Goal: Task Accomplishment & Management: Use online tool/utility

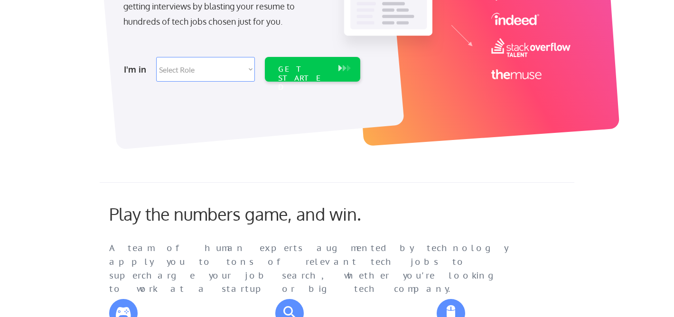
scroll to position [157, 0]
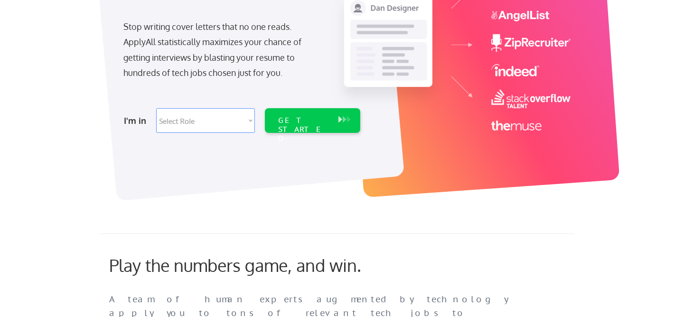
click at [201, 121] on select "Select Role Software Engineering Product Management Customer Success Sales UI/U…" at bounding box center [205, 120] width 99 height 25
select select ""data_science___analytics""
click at [156, 108] on select "Select Role Software Engineering Product Management Customer Success Sales UI/U…" at bounding box center [205, 120] width 99 height 25
select select ""data_science___analytics""
click at [295, 119] on div "GET STARTED" at bounding box center [303, 130] width 51 height 28
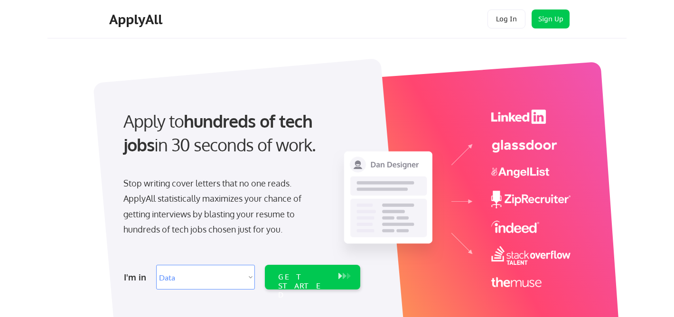
select select ""data_science___analytics""
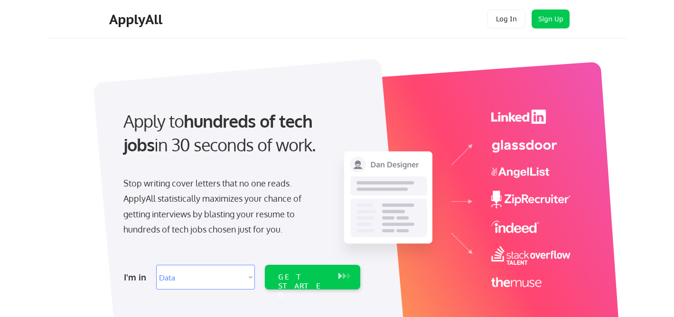
select select ""data_science___analytics""
